Goal: Complete application form

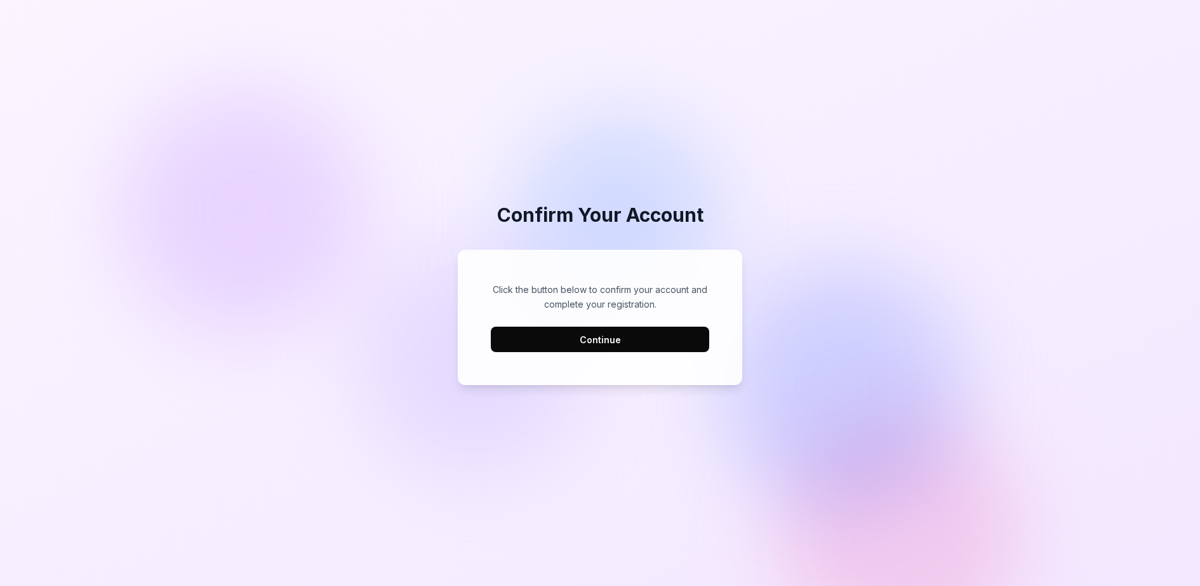
click at [664, 346] on button "Continue" at bounding box center [600, 338] width 218 height 25
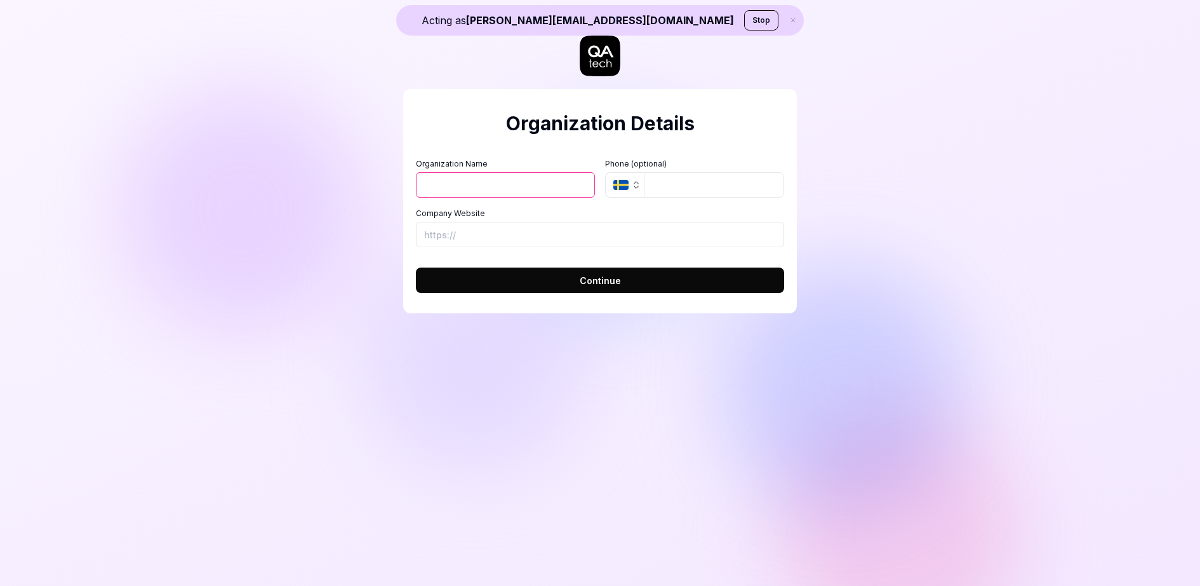
click at [453, 188] on input "Organization Name" at bounding box center [505, 184] width 179 height 25
type input "[PERSON_NAME]"
click at [482, 250] on form "Organization Name Fredrik Test Organization Logo (Square minimum 256x256px) Cli…" at bounding box center [600, 222] width 368 height 142
click at [494, 232] on input "Company Website" at bounding box center [600, 234] width 368 height 25
click at [498, 281] on button "Continue" at bounding box center [600, 279] width 368 height 25
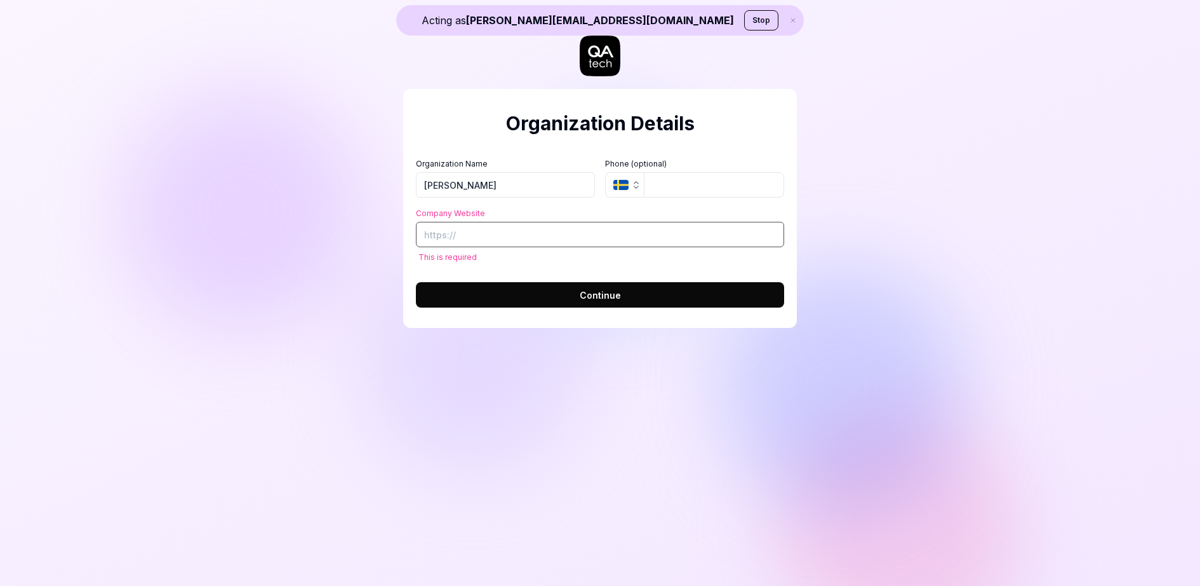
click at [487, 238] on input "Company Website" at bounding box center [600, 234] width 368 height 25
type input "[URL][DOMAIN_NAME]"
click at [528, 298] on button "Continue" at bounding box center [600, 294] width 368 height 25
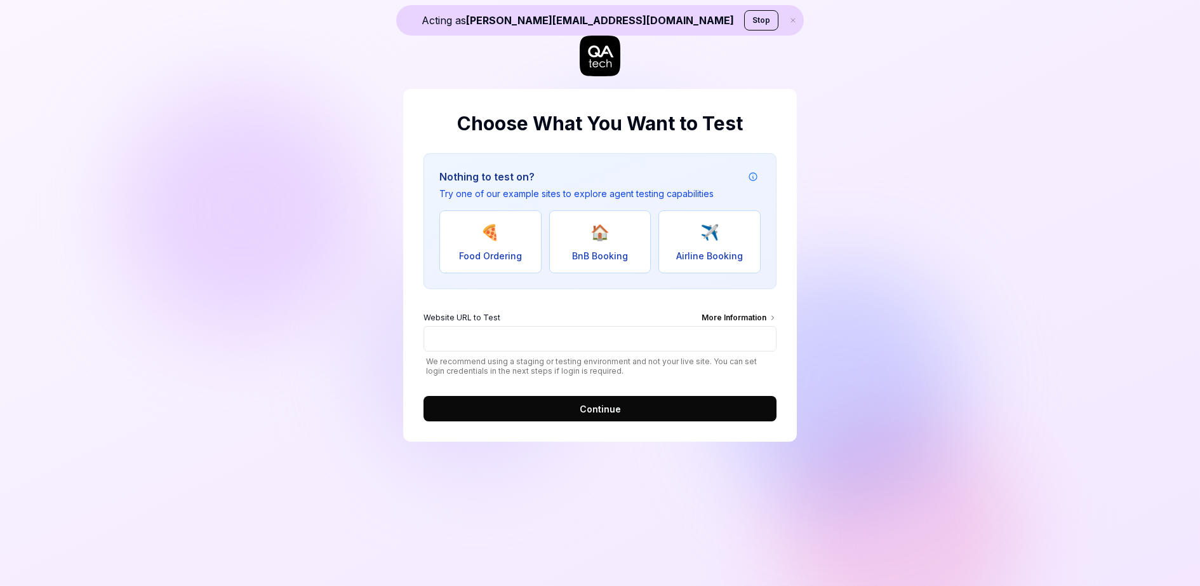
click at [506, 248] on button "🍕 Food Ordering" at bounding box center [491, 241] width 102 height 63
type input "[URL][DOMAIN_NAME]"
click at [548, 399] on button "Continue" at bounding box center [600, 408] width 353 height 25
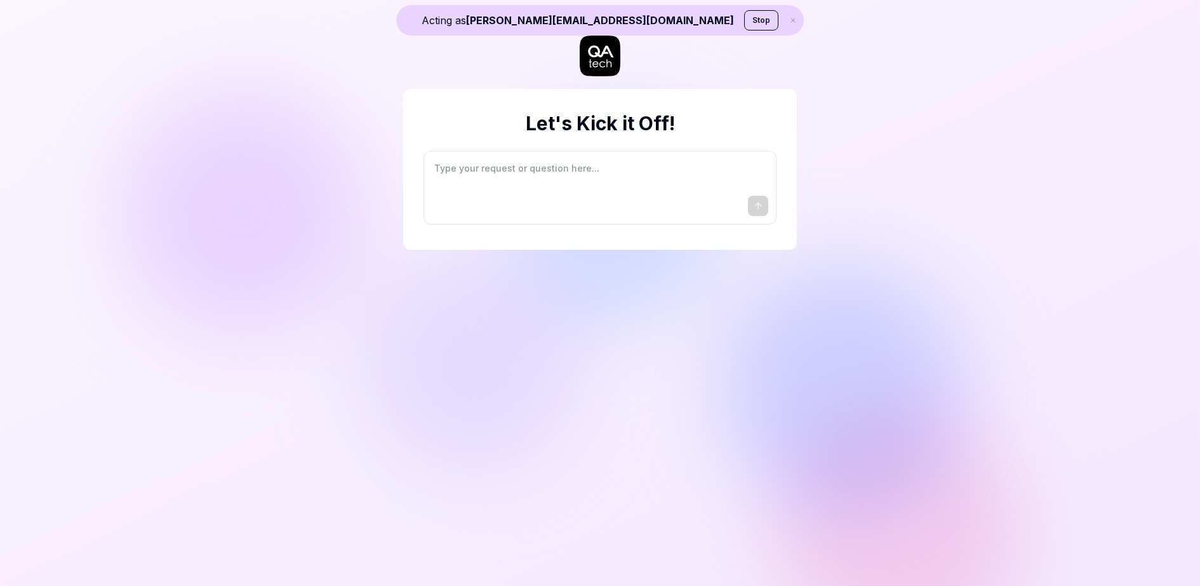
type textarea "*"
type textarea "I"
type textarea "*"
type textarea "I"
type textarea "*"
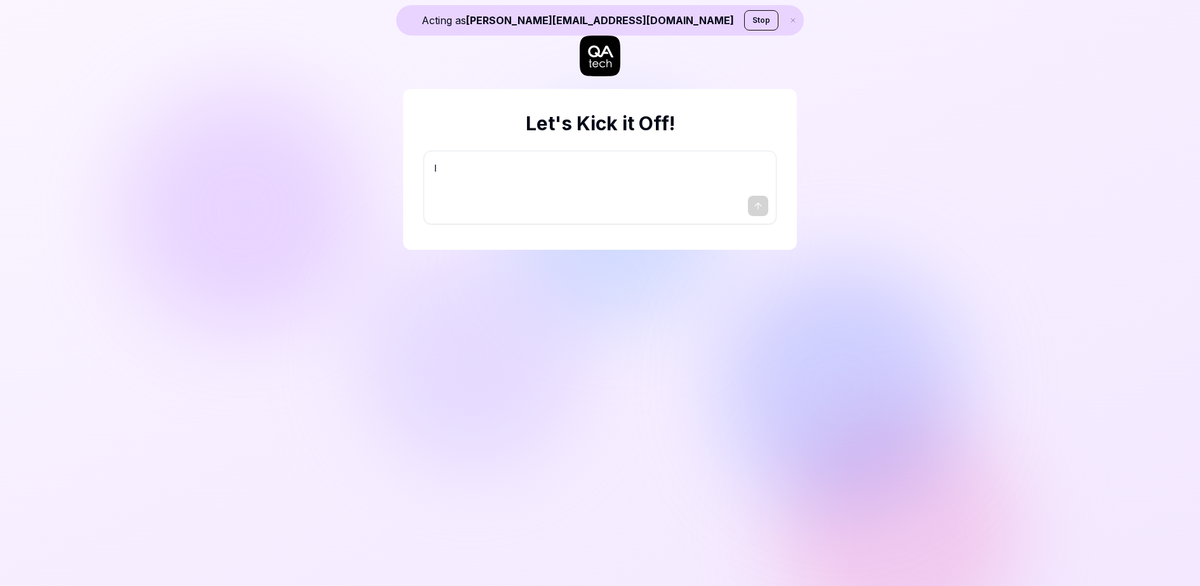
type textarea "I w"
type textarea "*"
type textarea "I wa"
type textarea "*"
type textarea "I wan"
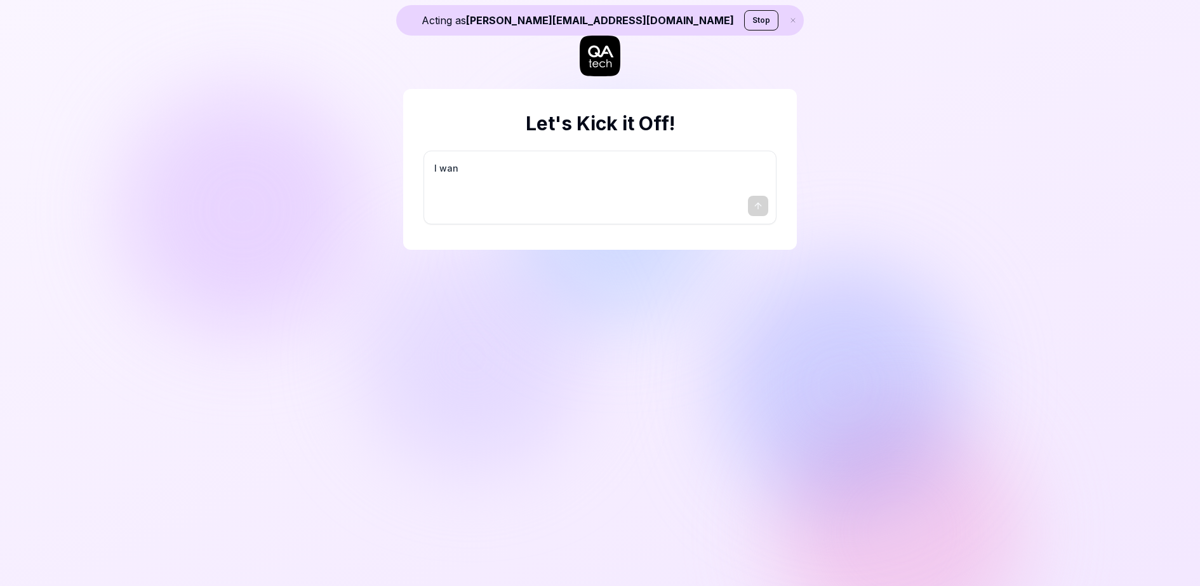
type textarea "*"
type textarea "I want"
type textarea "*"
type textarea "I want"
type textarea "*"
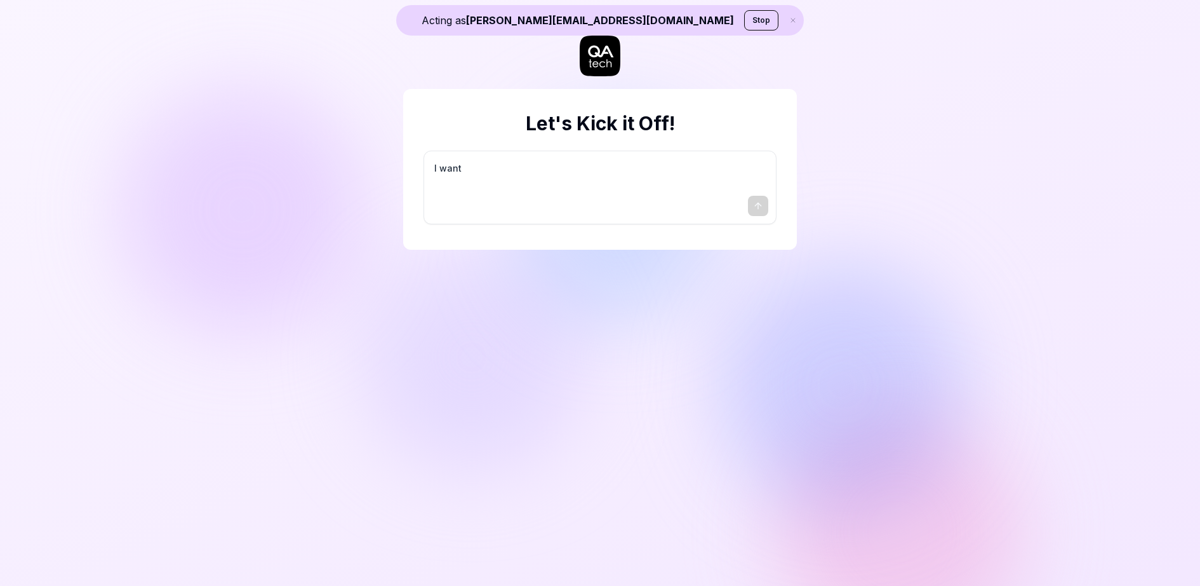
type textarea "I want a"
type textarea "*"
type textarea "I want a"
type textarea "*"
type textarea "I want a g"
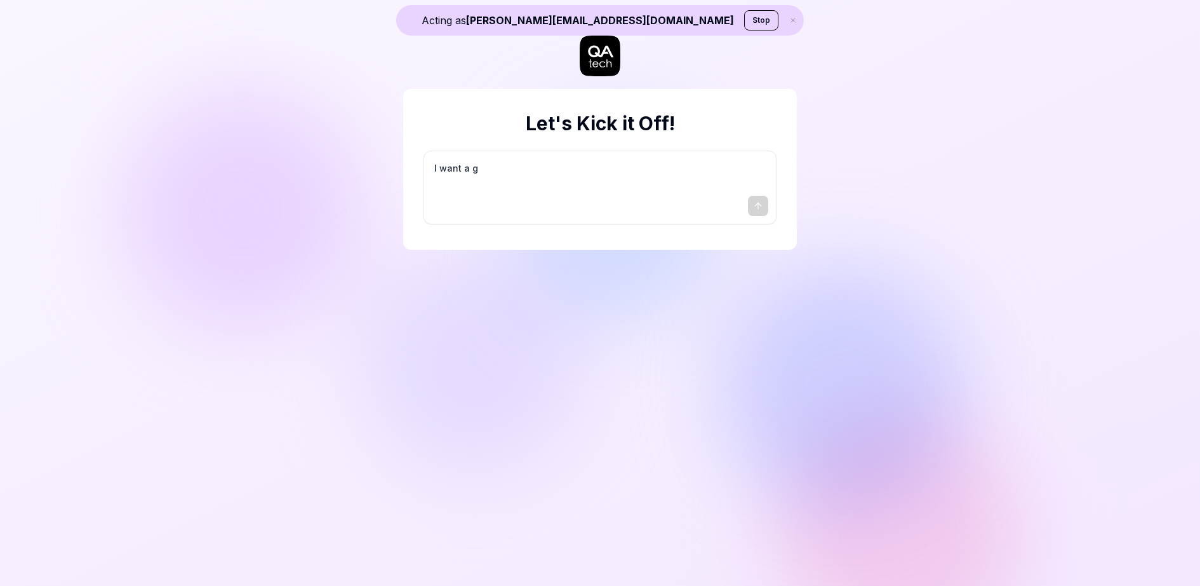
type textarea "*"
type textarea "I want a go"
type textarea "*"
type textarea "I want a goo"
type textarea "*"
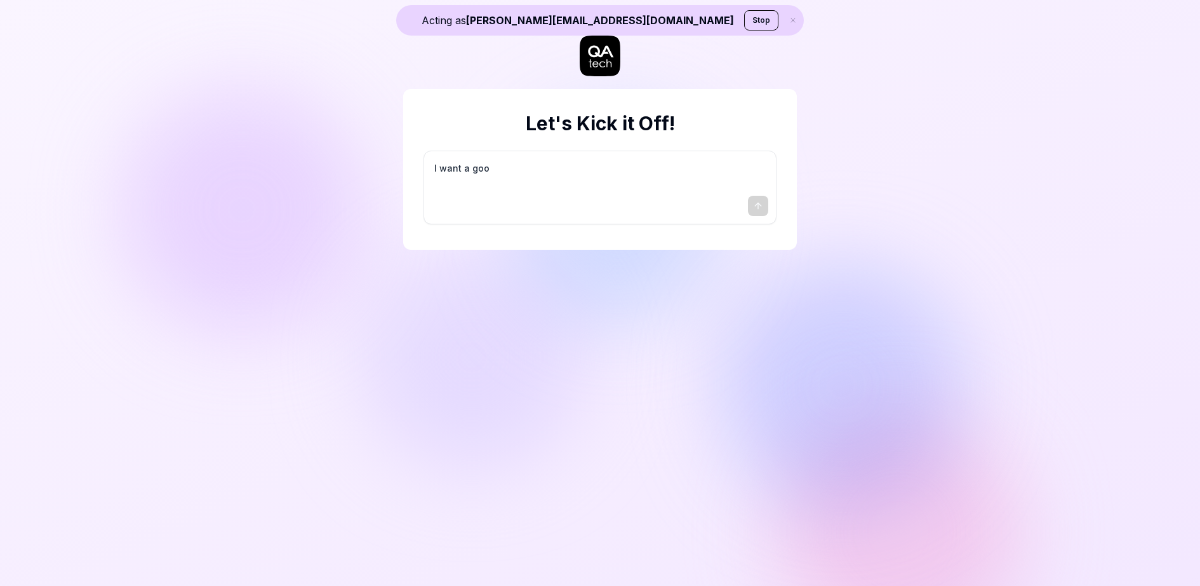
type textarea "I want a good"
type textarea "*"
type textarea "I want a good"
type textarea "*"
type textarea "I want a good t"
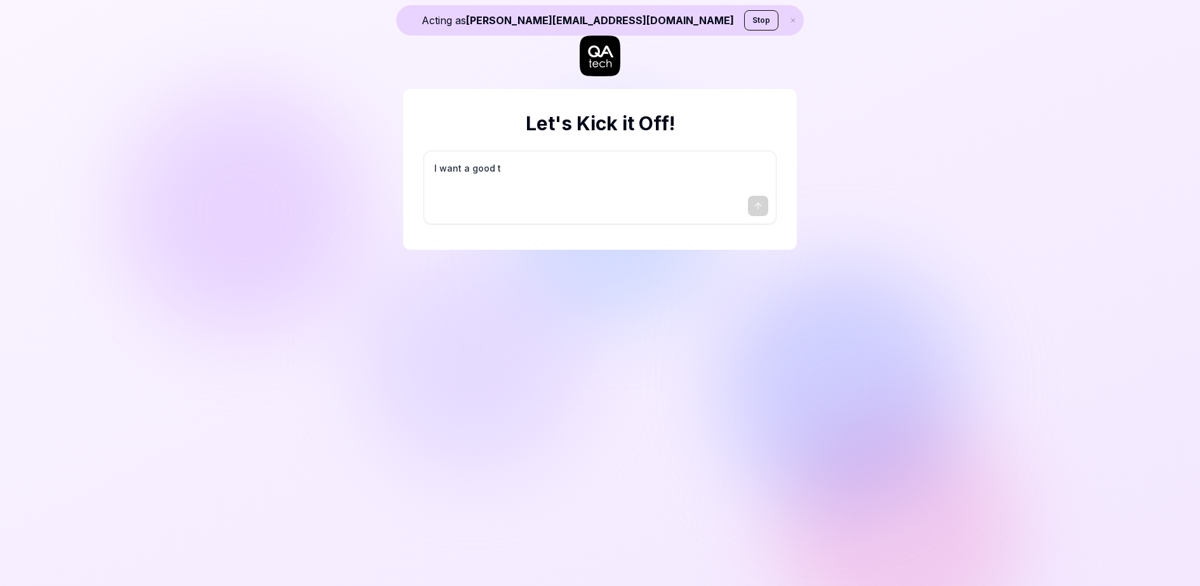
type textarea "*"
type textarea "I want a good te"
type textarea "*"
type textarea "I want a good tes"
type textarea "*"
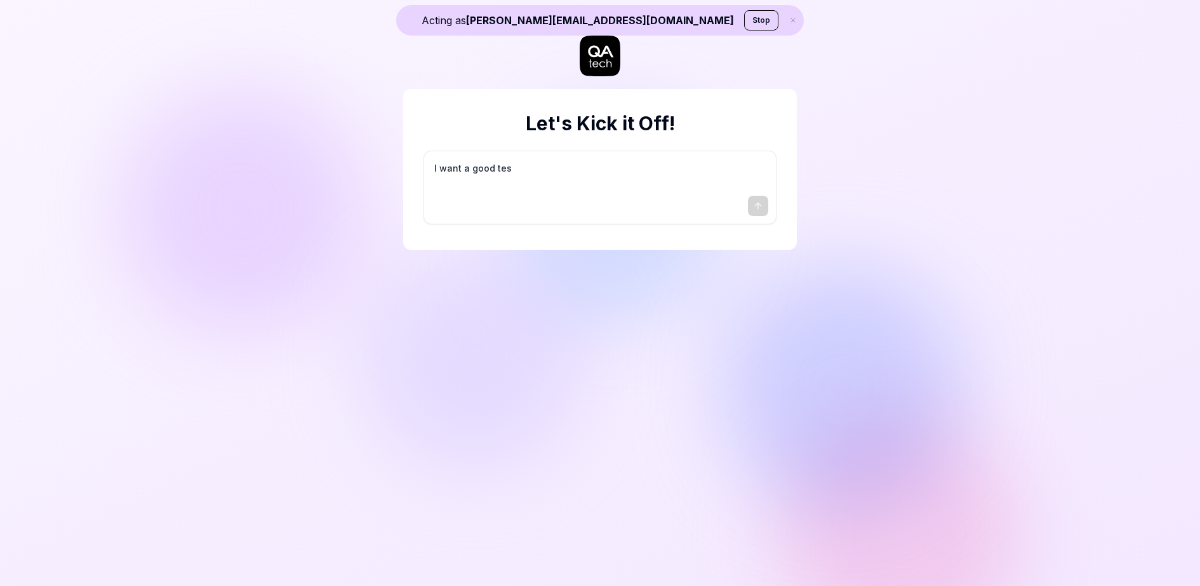
type textarea "I want a good test"
type textarea "*"
type textarea "I want a good test"
type textarea "*"
type textarea "I want a good test s"
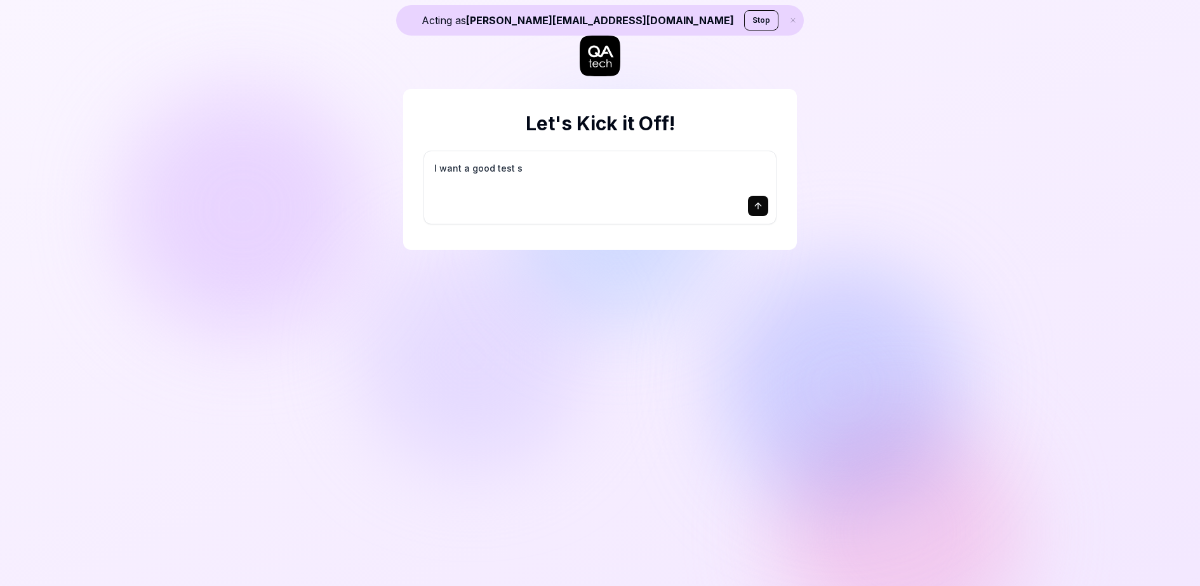
type textarea "*"
type textarea "I want a good test se"
type textarea "*"
type textarea "I want a good test set"
type textarea "*"
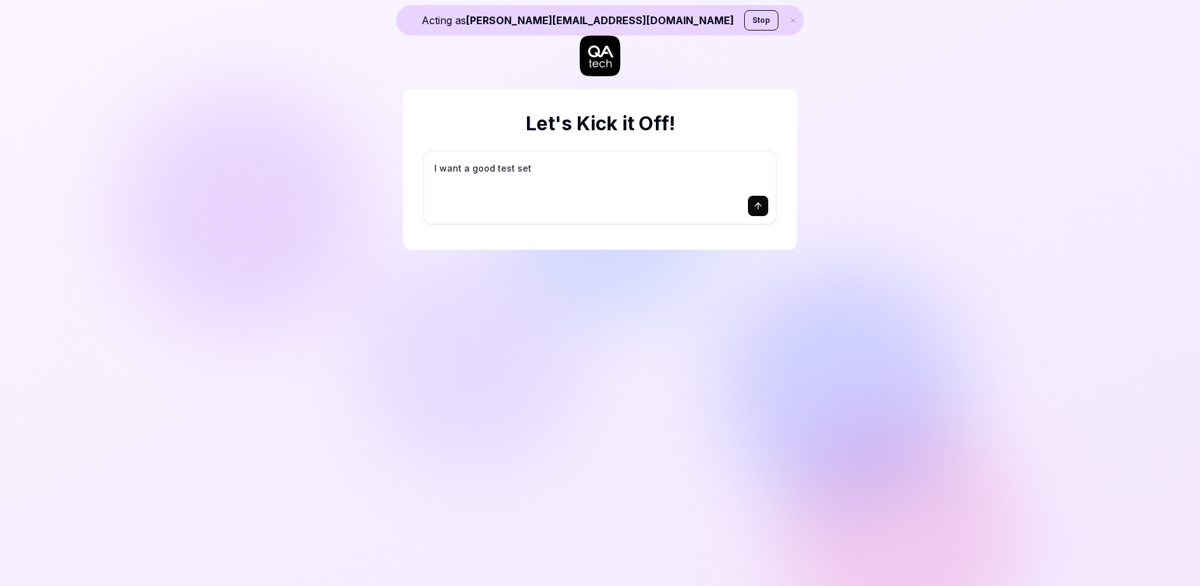
type textarea "I want a good test setu"
type textarea "*"
type textarea "I want a good test setup"
type textarea "*"
type textarea "I want a good test setup"
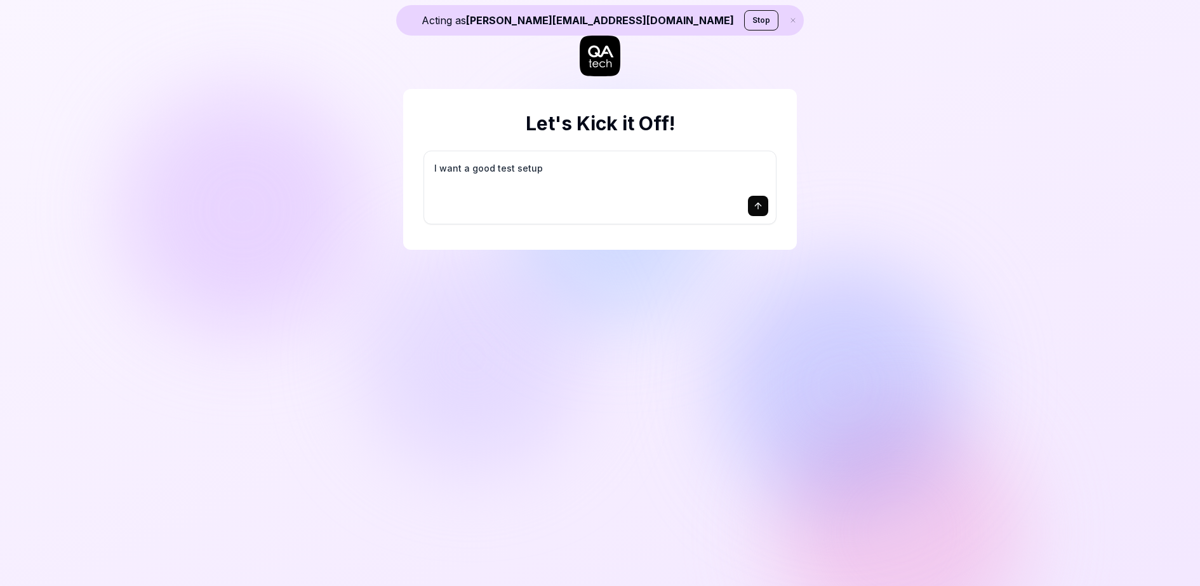
type textarea "*"
type textarea "I want a good test setup f"
type textarea "*"
type textarea "I want a good test setup fo"
type textarea "*"
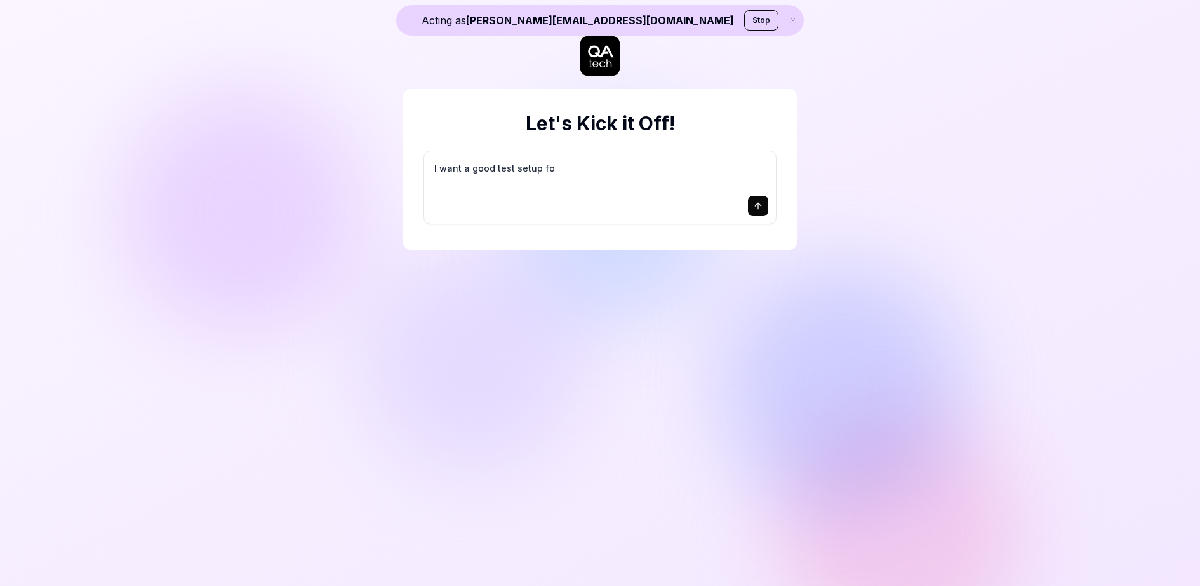
type textarea "I want a good test setup for"
type textarea "*"
type textarea "I want a good test setup for"
type textarea "*"
type textarea "I want a good test setup for m"
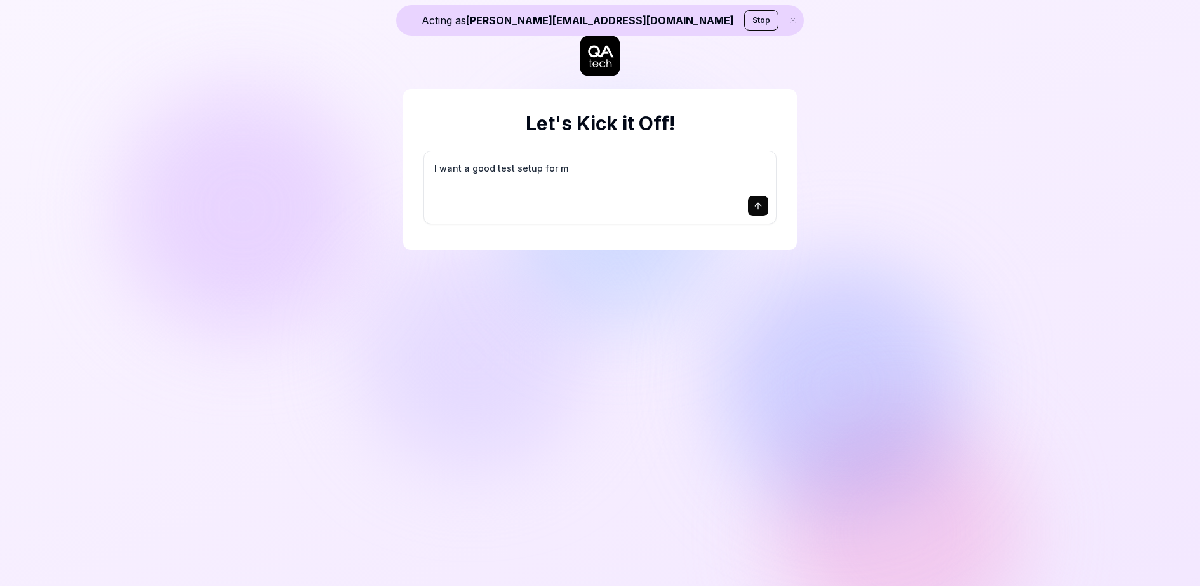
type textarea "*"
type textarea "I want a good test setup for my"
type textarea "*"
type textarea "I want a good test setup for my"
type textarea "*"
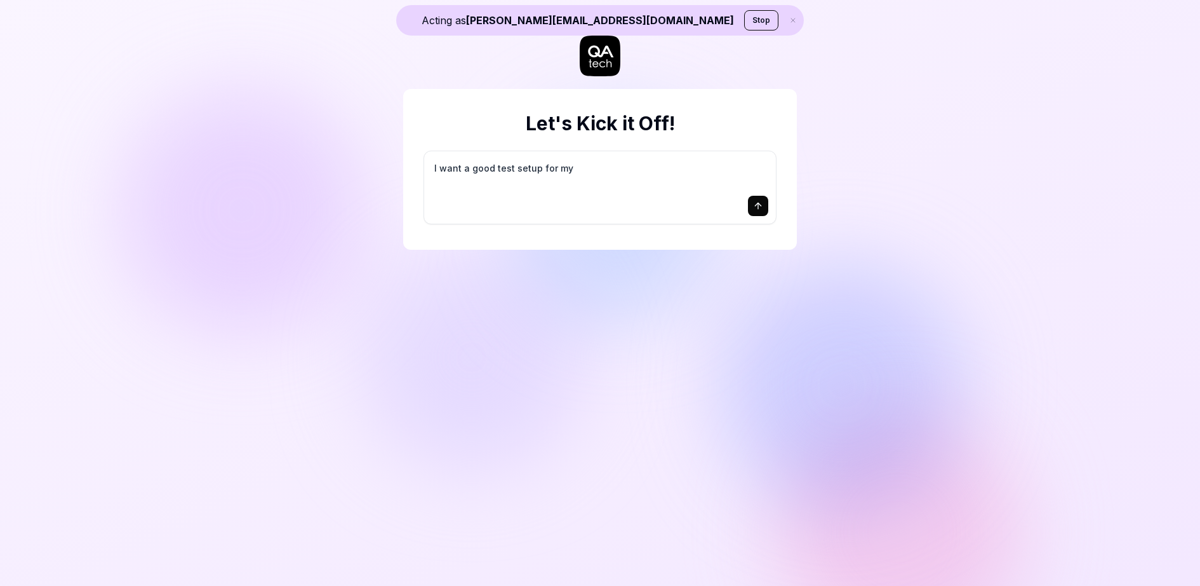
type textarea "I want a good test setup for my s"
type textarea "*"
type textarea "I want a good test setup for my si"
type textarea "*"
type textarea "I want a good test setup for my sit"
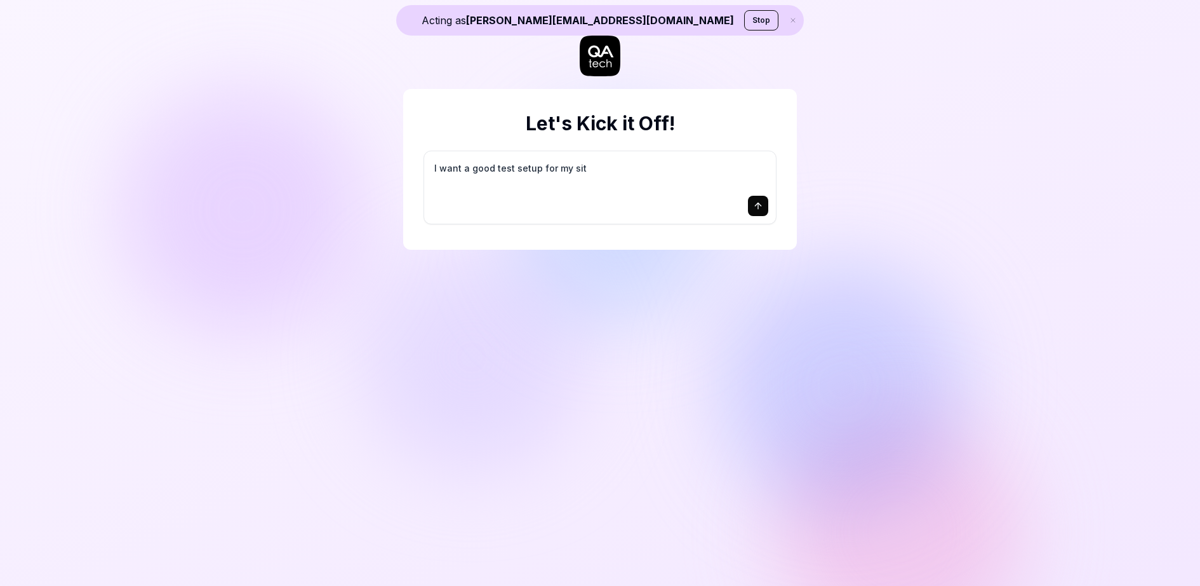
type textarea "*"
type textarea "I want a good test setup for my site"
type textarea "*"
type textarea "I want a good test setup for my site"
type textarea "*"
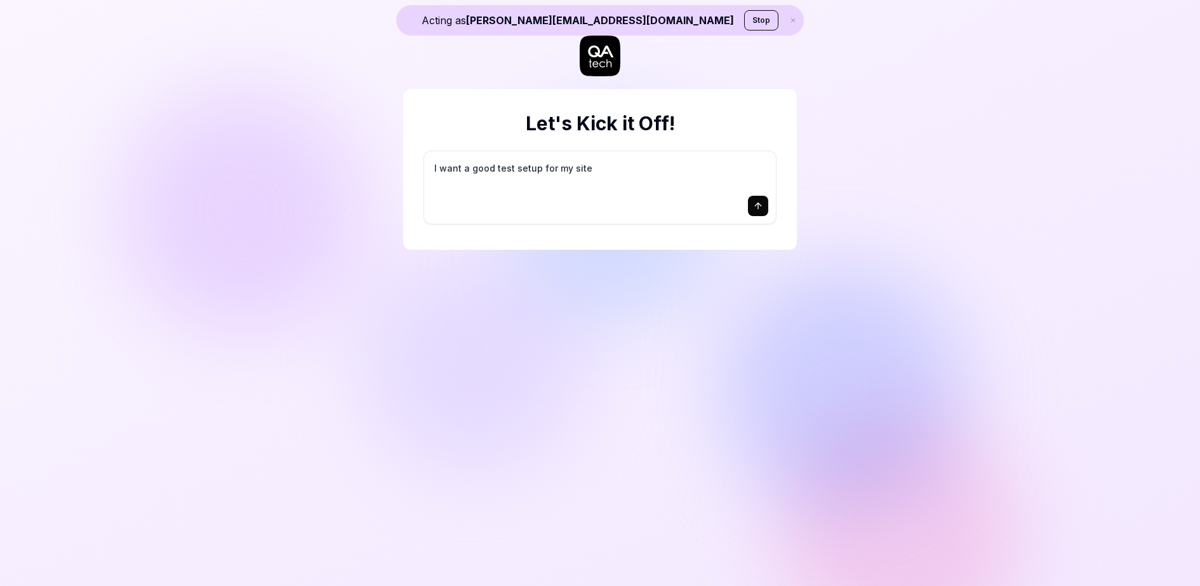
type textarea "I want a good test setup for my site -"
type textarea "*"
type textarea "I want a good test setup for my site -"
type textarea "*"
type textarea "I want a good test setup for my site - h"
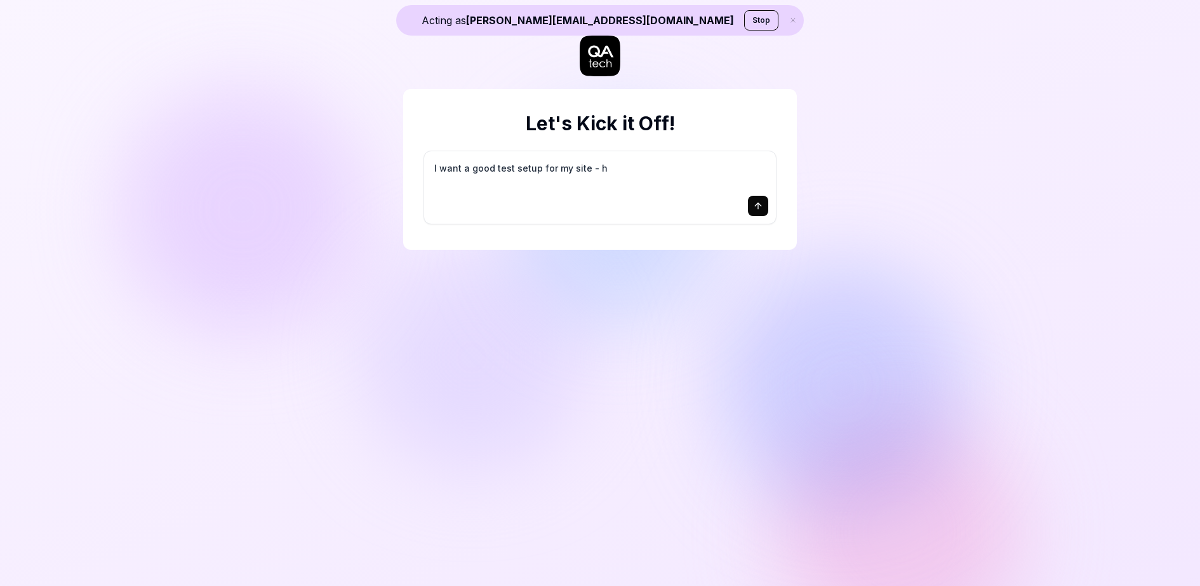
type textarea "*"
type textarea "I want a good test setup for my site - he"
type textarea "*"
type textarea "I want a good test setup for my site - hel"
type textarea "*"
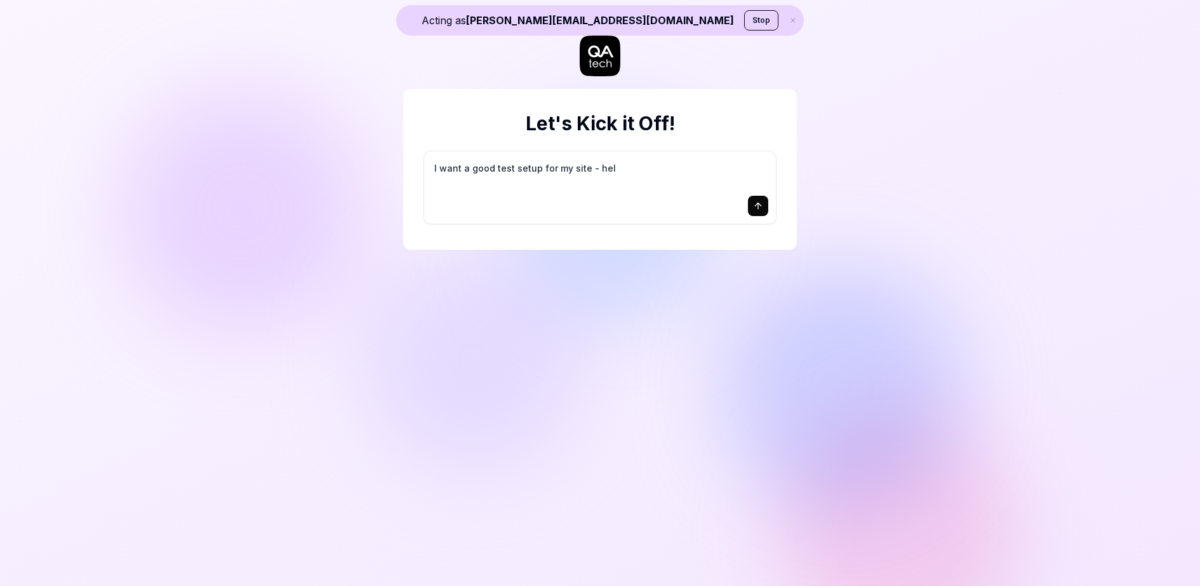
type textarea "I want a good test setup for my site - help"
type textarea "*"
type textarea "I want a good test setup for my site - help"
type textarea "*"
type textarea "I want a good test setup for my site - help m"
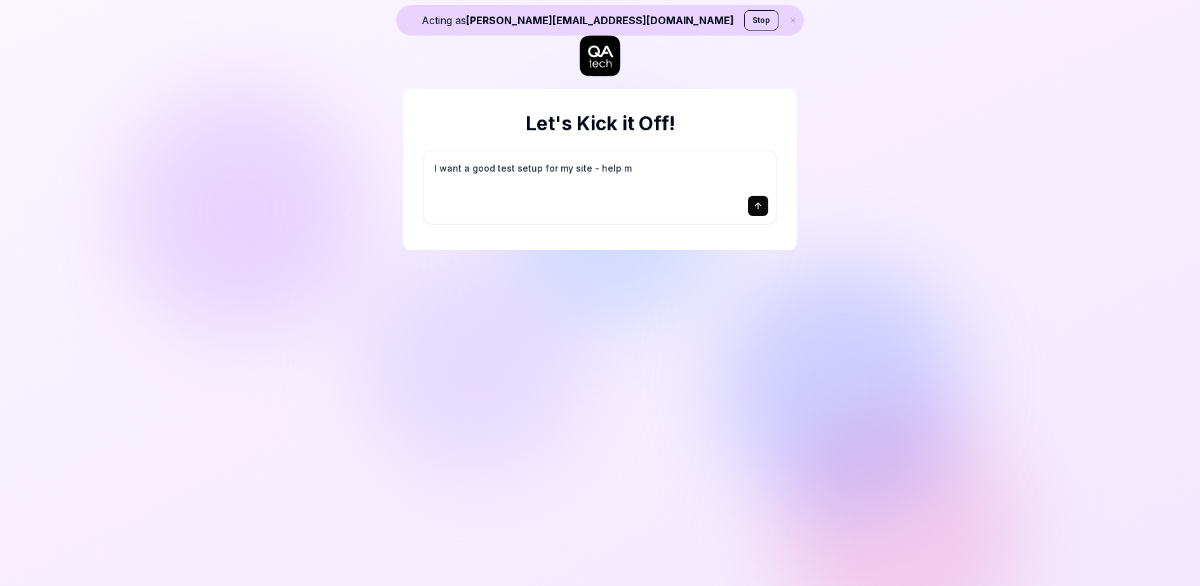
type textarea "*"
type textarea "I want a good test setup for my site - help me"
type textarea "*"
type textarea "I want a good test setup for my site - help me"
type textarea "*"
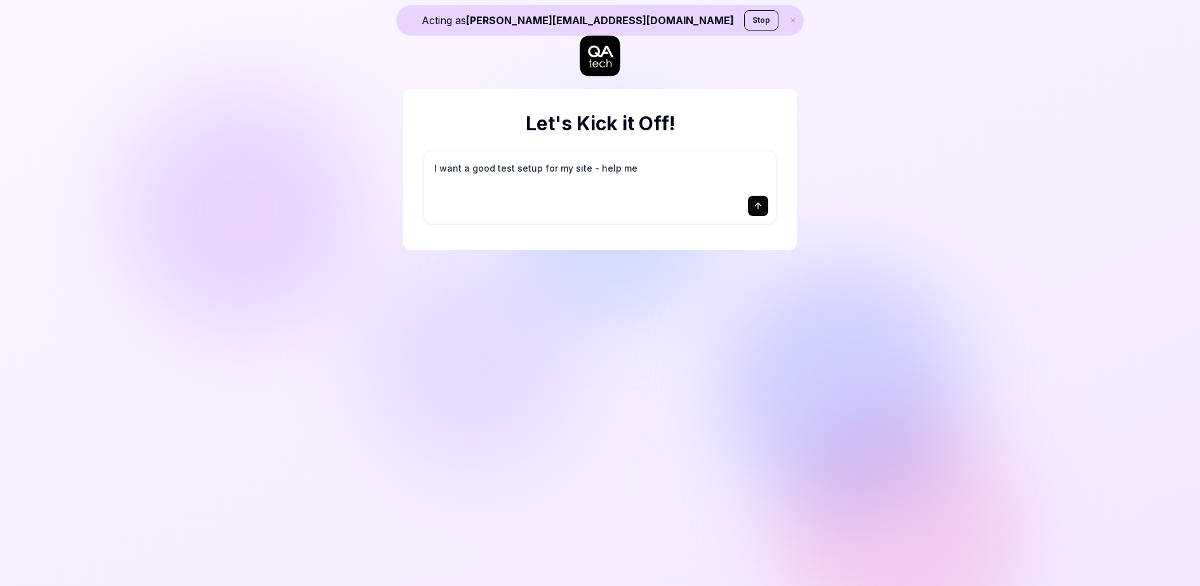
type textarea "I want a good test setup for my site - help me c"
type textarea "*"
type textarea "I want a good test setup for my site - help me cr"
type textarea "*"
type textarea "I want a good test setup for my site - help me cre"
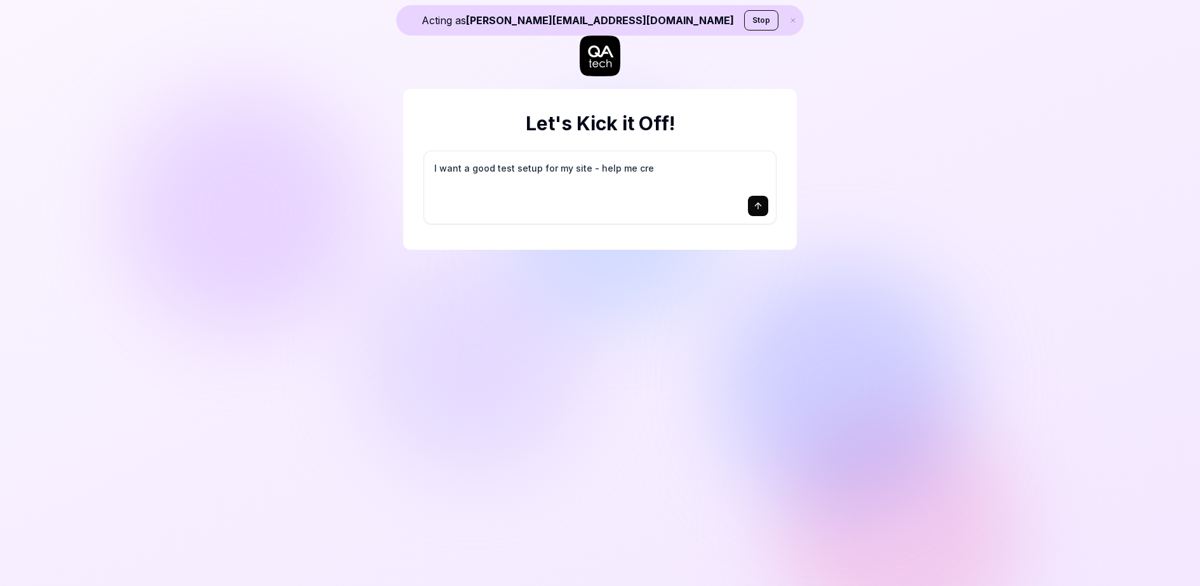
type textarea "*"
type textarea "I want a good test setup for my site - help me crea"
type textarea "*"
type textarea "I want a good test setup for my site - help me creat"
type textarea "*"
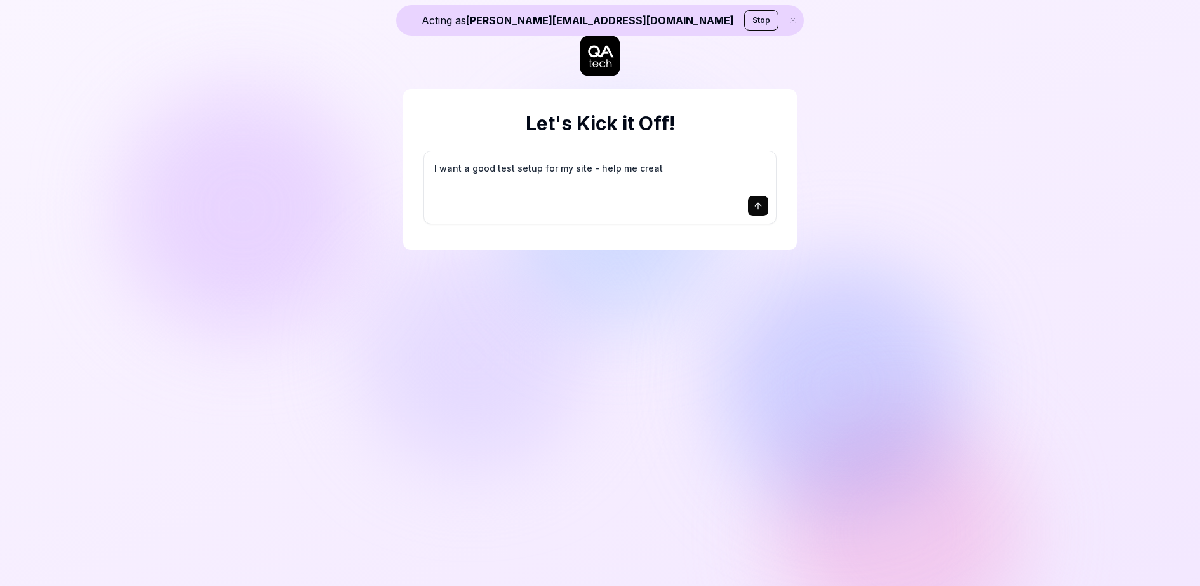
type textarea "I want a good test setup for my site - help me create"
type textarea "*"
type textarea "I want a good test setup for my site - help me create"
type textarea "*"
type textarea "I want a good test setup for my site - help me create t"
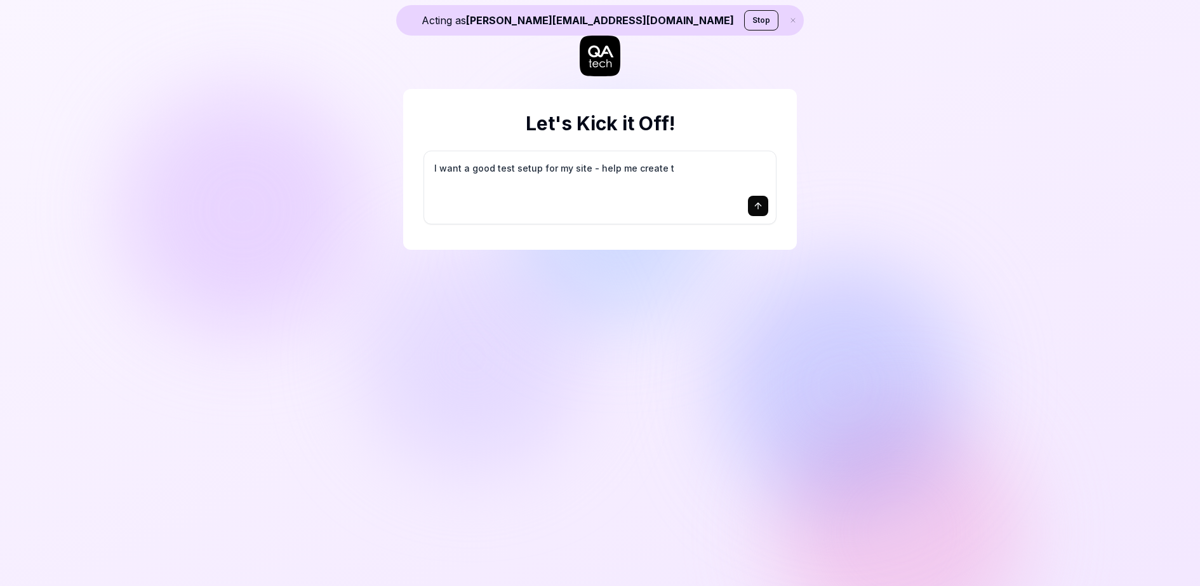
type textarea "*"
type textarea "I want a good test setup for my site - help me create th"
type textarea "*"
type textarea "I want a good test setup for my site - help me create the"
type textarea "*"
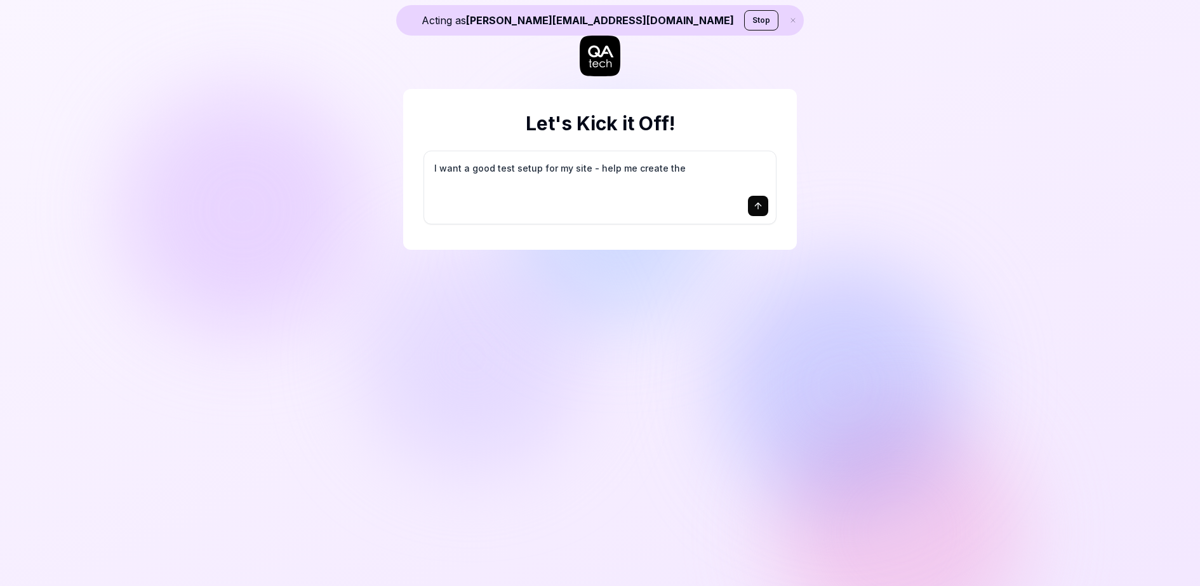
type textarea "I want a good test setup for my site - help me create the"
type textarea "*"
type textarea "I want a good test setup for my site - help me create the f"
type textarea "*"
type textarea "I want a good test setup for my site - help me create the fi"
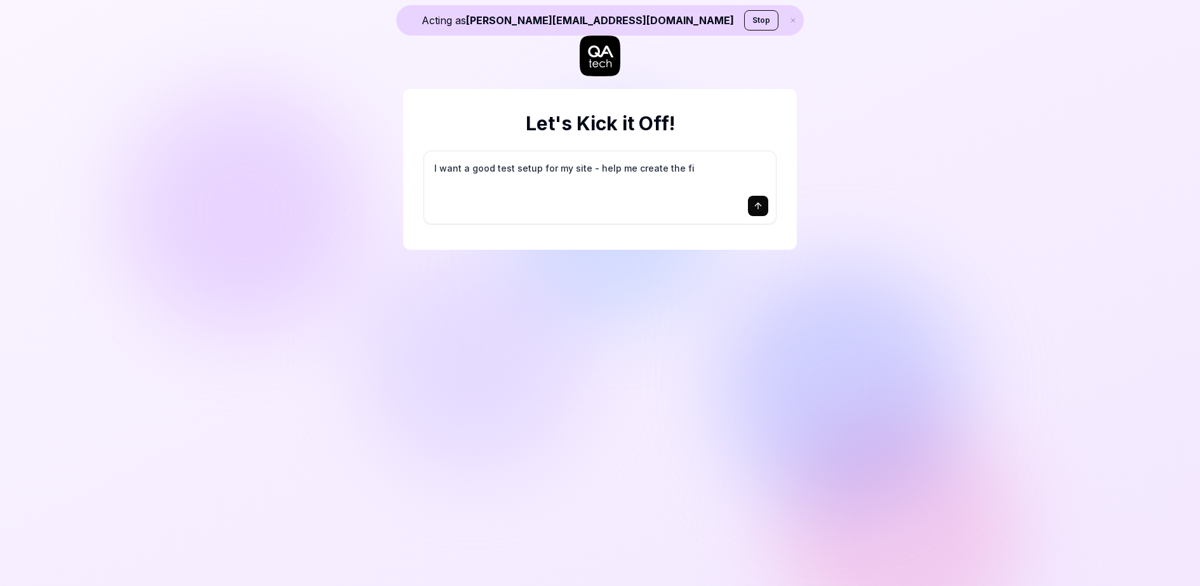
type textarea "*"
type textarea "I want a good test setup for my site - help me create the fir"
type textarea "*"
type textarea "I want a good test setup for my site - help me create the firs"
type textarea "*"
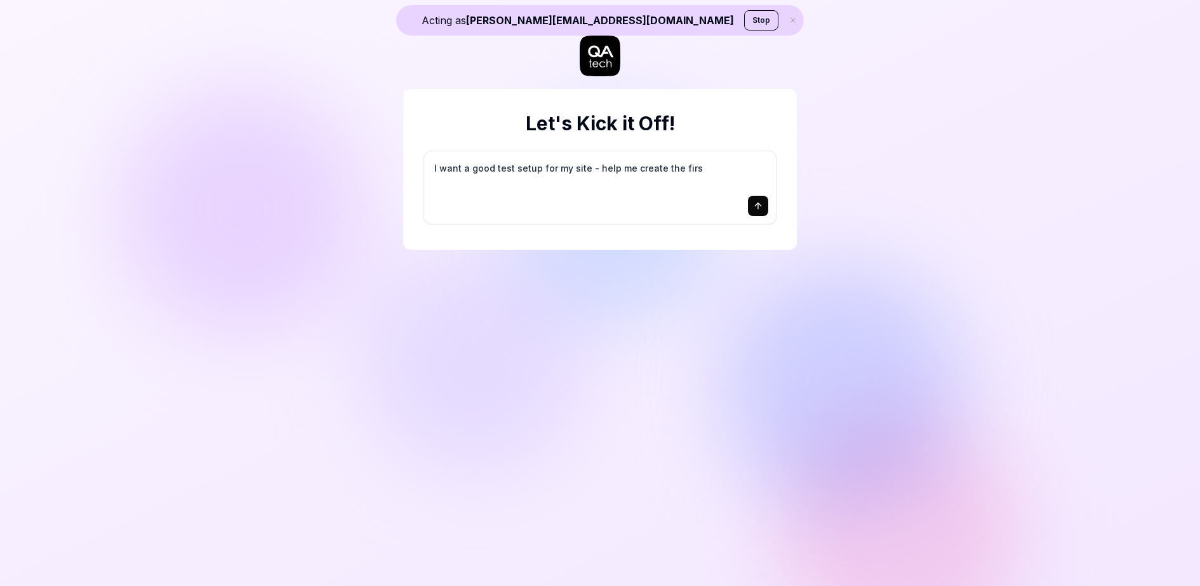
type textarea "I want a good test setup for my site - help me create the first"
type textarea "*"
type textarea "I want a good test setup for my site - help me create the first"
type textarea "*"
type textarea "I want a good test setup for my site - help me create the first 3"
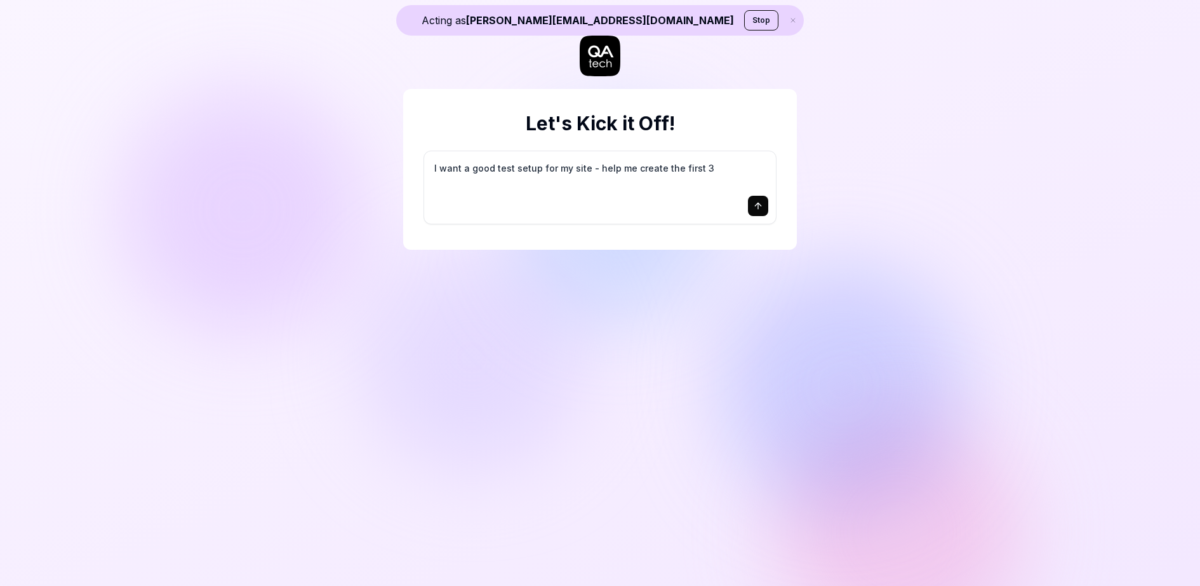
type textarea "*"
type textarea "I want a good test setup for my site - help me create the first 3-"
type textarea "*"
type textarea "I want a good test setup for my site - help me create the first 3-5"
type textarea "*"
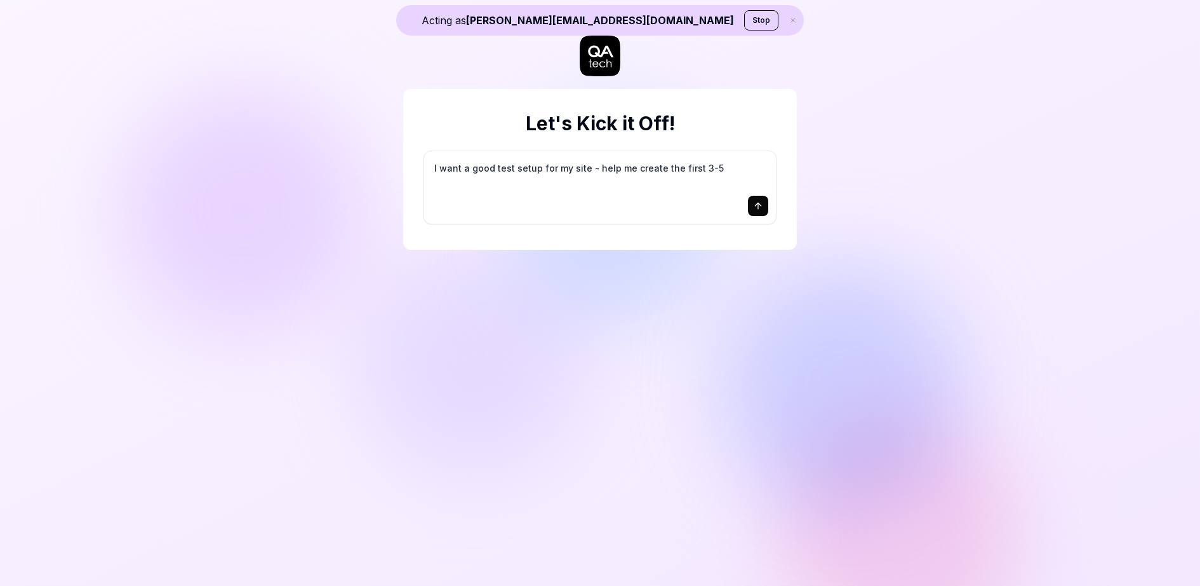
type textarea "I want a good test setup for my site - help me create the first 3-5"
type textarea "*"
type textarea "I want a good test setup for my site - help me create the first 3-5 t"
type textarea "*"
type textarea "I want a good test setup for my site - help me create the first 3-5 te"
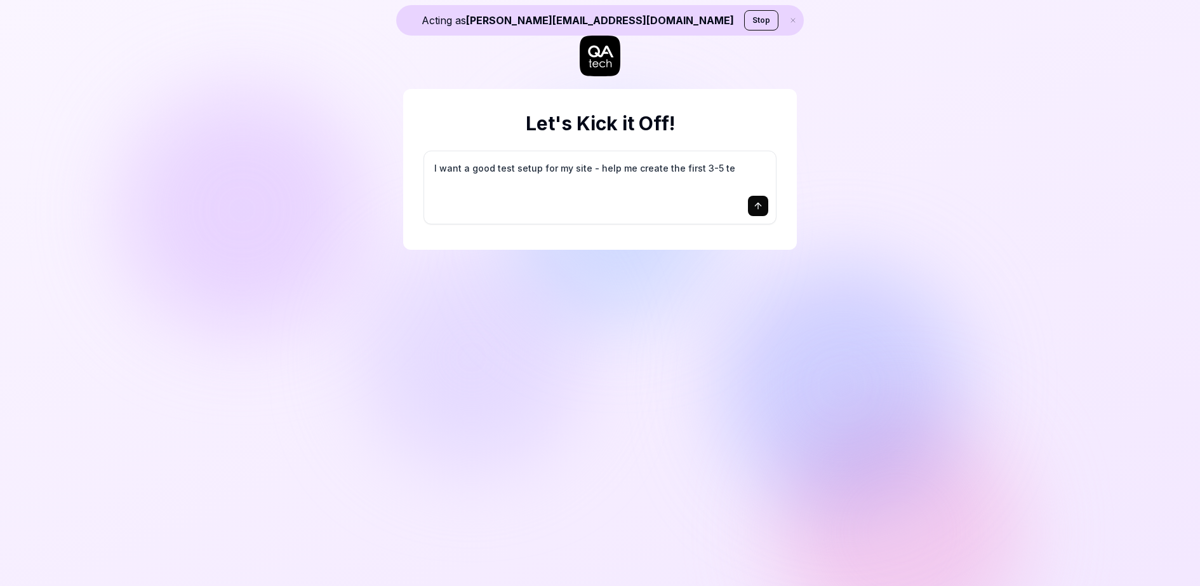
type textarea "*"
type textarea "I want a good test setup for my site - help me create the first 3-5 tes"
type textarea "*"
type textarea "I want a good test setup for my site - help me create the first 3-5 test"
type textarea "*"
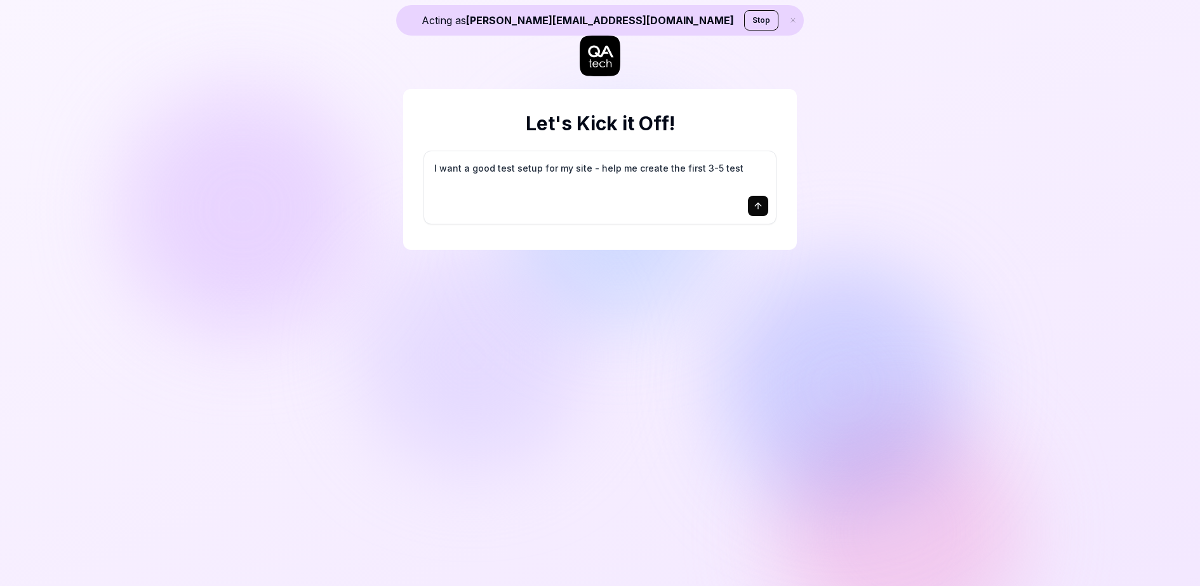
type textarea "I want a good test setup for my site - help me create the first 3-5 test"
type textarea "*"
type textarea "I want a good test setup for my site - help me create the first 3-5 test c"
type textarea "*"
type textarea "I want a good test setup for my site - help me create the first 3-5 test ca"
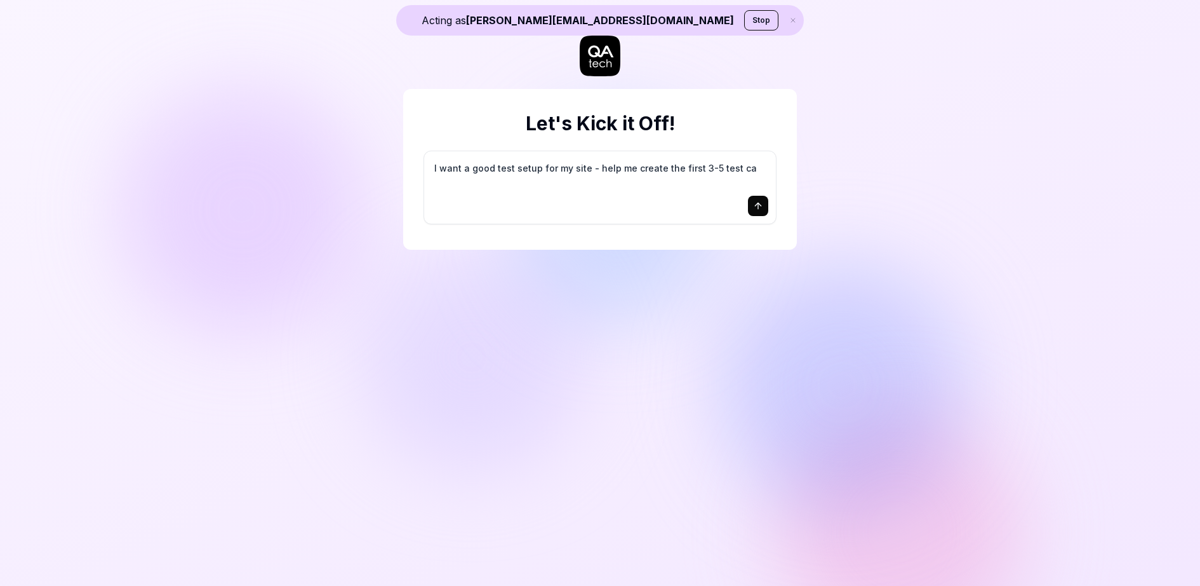
type textarea "*"
type textarea "I want a good test setup for my site - help me create the first 3-5 test cas"
type textarea "*"
type textarea "I want a good test setup for my site - help me create the first 3-5 test case"
type textarea "*"
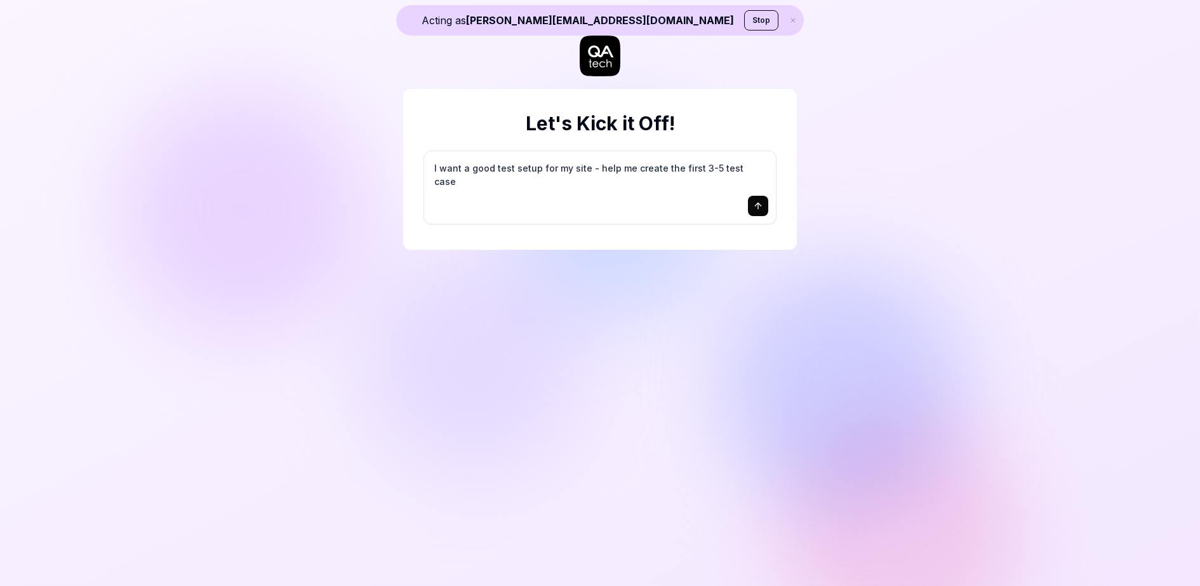
type textarea "I want a good test setup for my site - help me create the first 3-5 test cases"
click at [764, 209] on button "submit" at bounding box center [758, 206] width 20 height 20
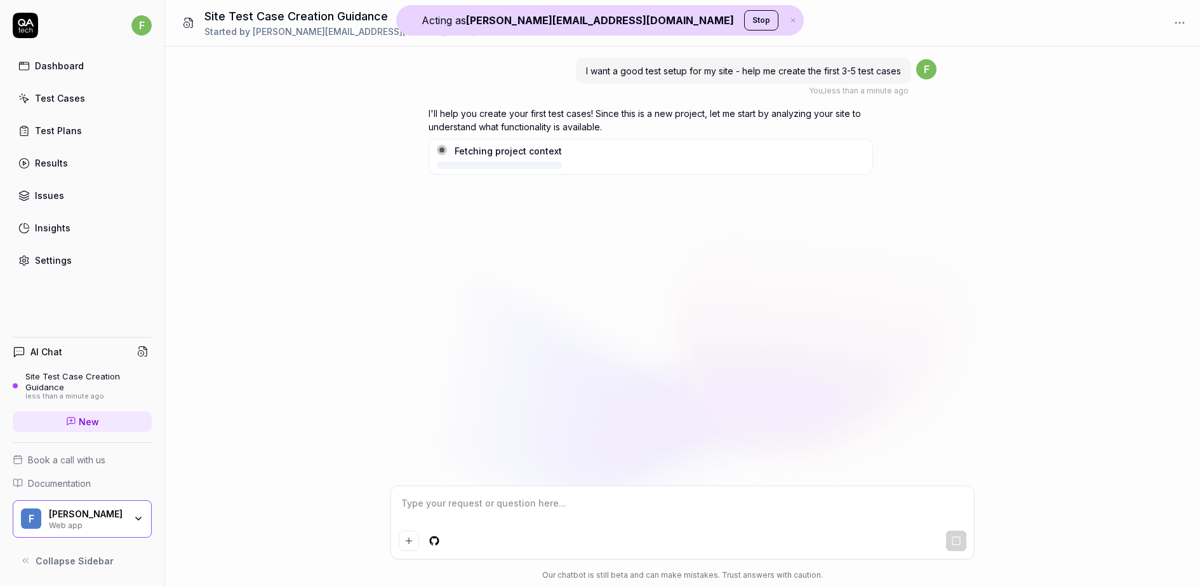
type textarea "*"
